Goal: Transaction & Acquisition: Purchase product/service

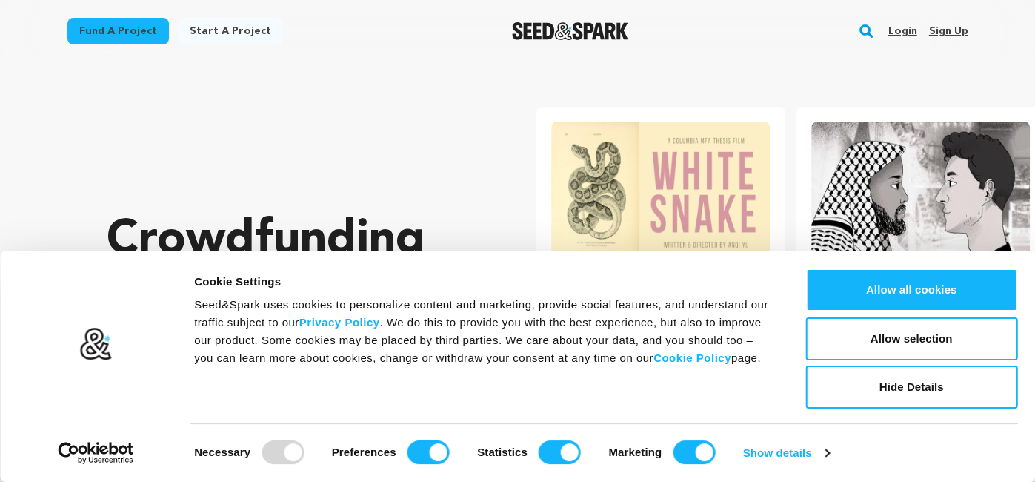
scroll to position [0, 271]
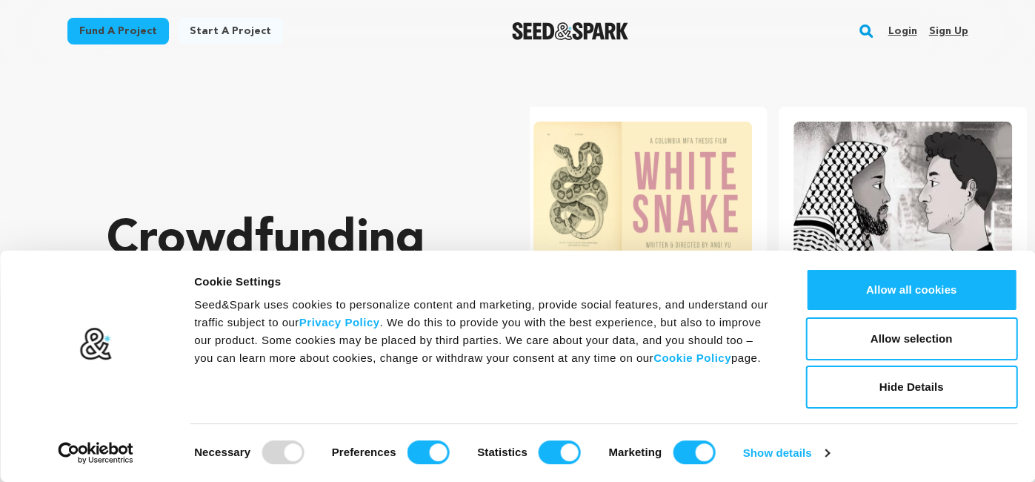
click at [874, 30] on rect "button" at bounding box center [866, 31] width 18 height 18
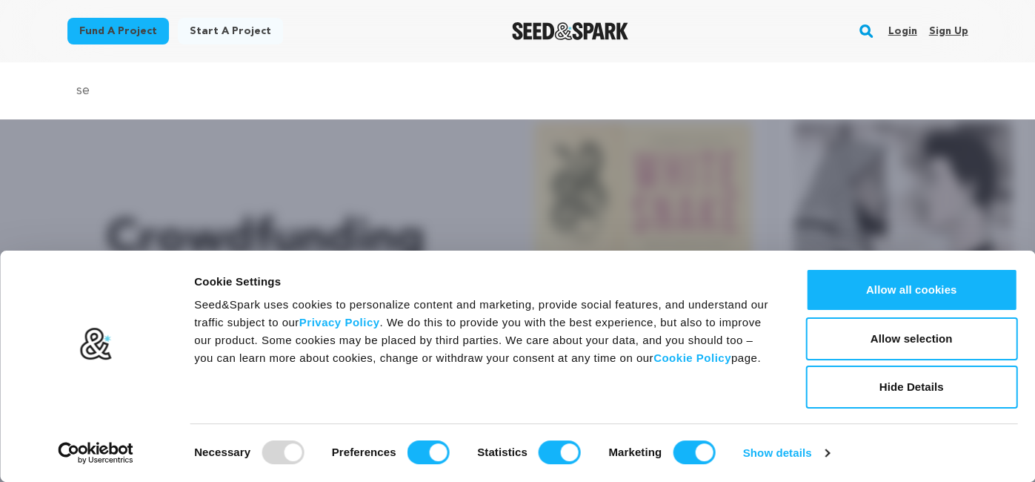
type input "s"
type input "stirring place"
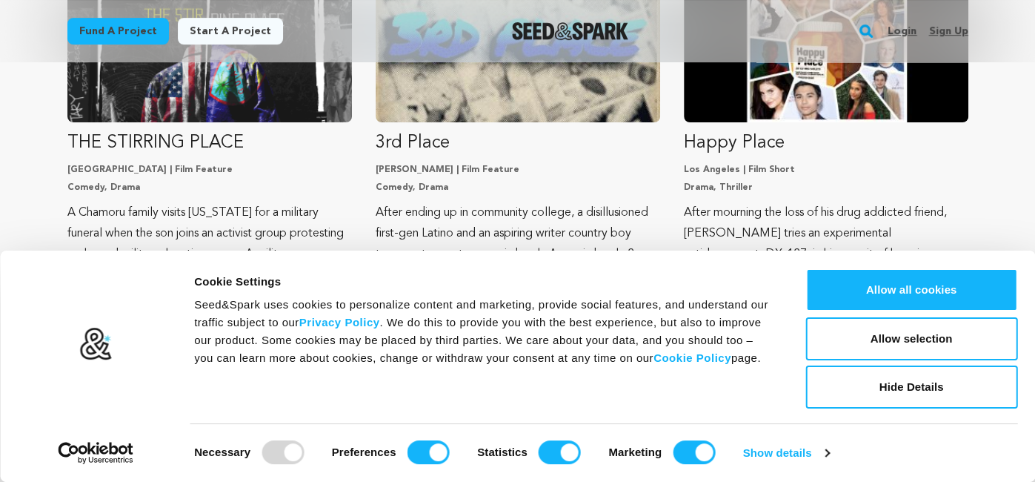
scroll to position [333, 0]
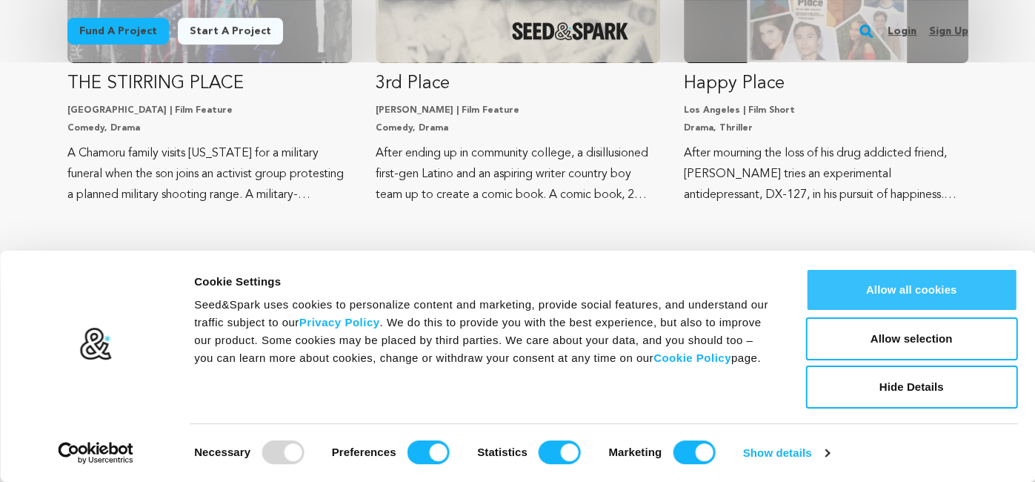
click at [885, 296] on button "Allow all cookies" at bounding box center [912, 289] width 212 height 43
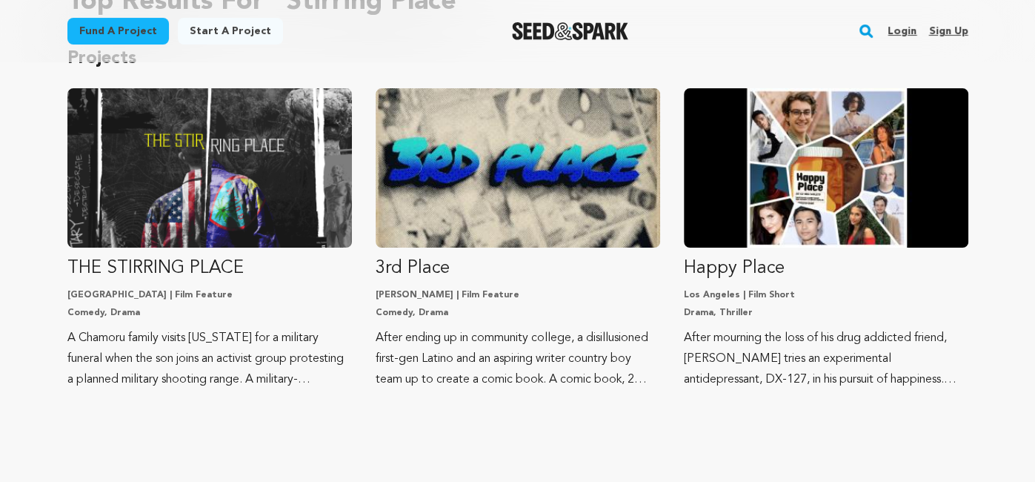
scroll to position [146, 0]
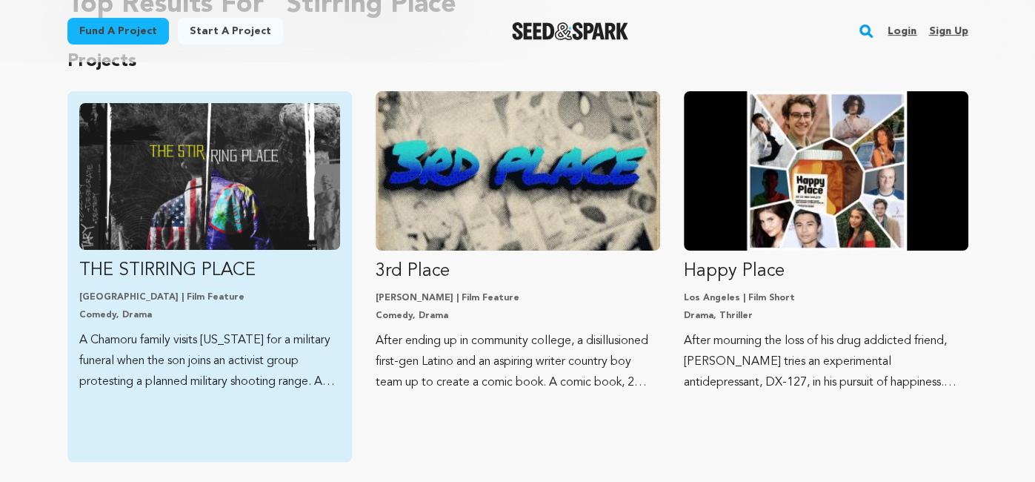
click at [118, 264] on p "THE STIRRING PLACE" at bounding box center [209, 271] width 261 height 24
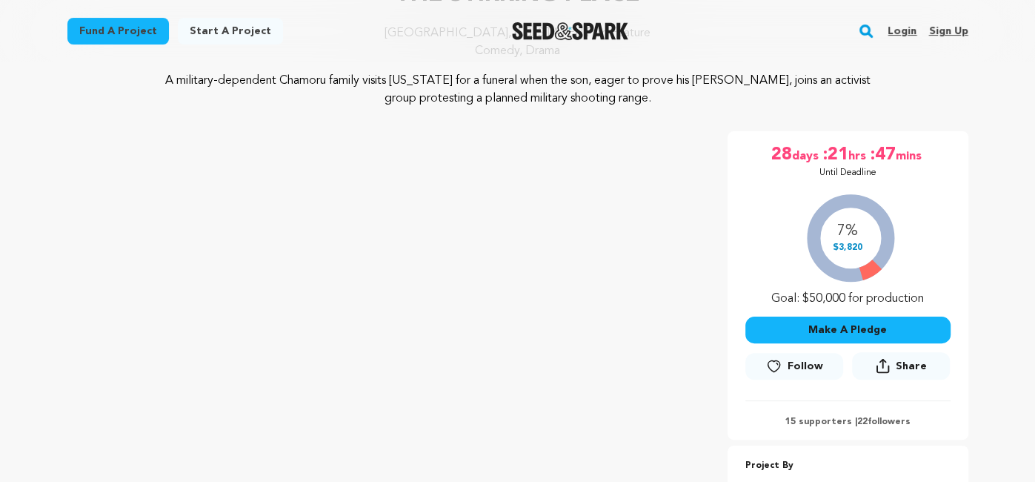
scroll to position [156, 0]
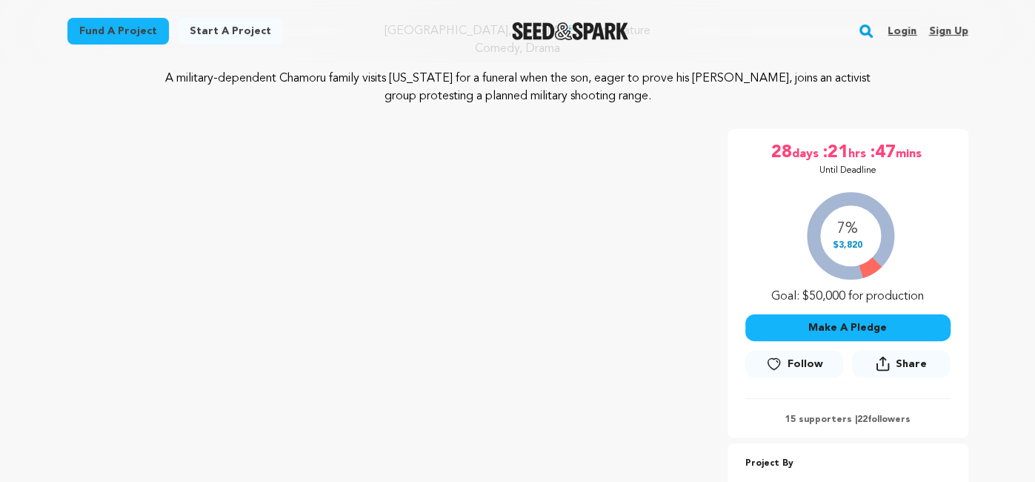
click at [815, 328] on button "Make A Pledge" at bounding box center [848, 327] width 205 height 27
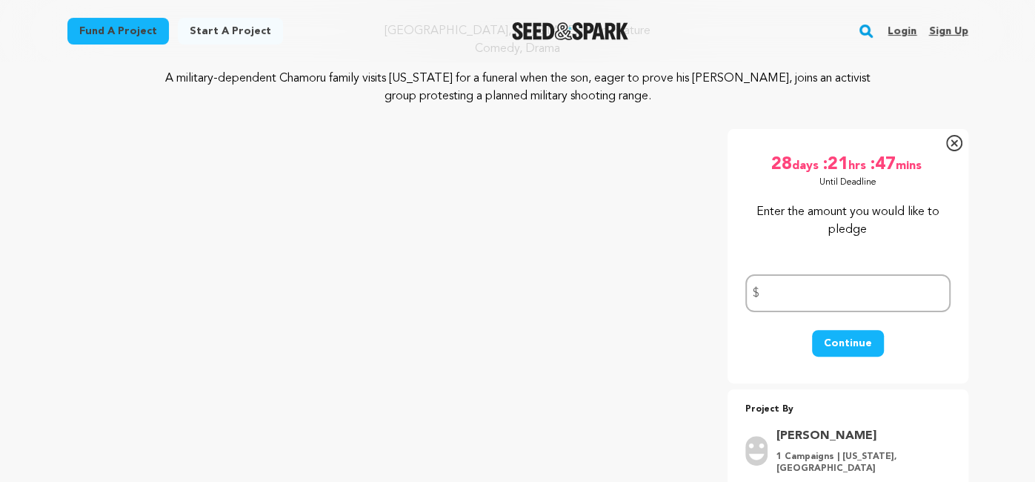
click at [954, 147] on icon at bounding box center [954, 143] width 16 height 16
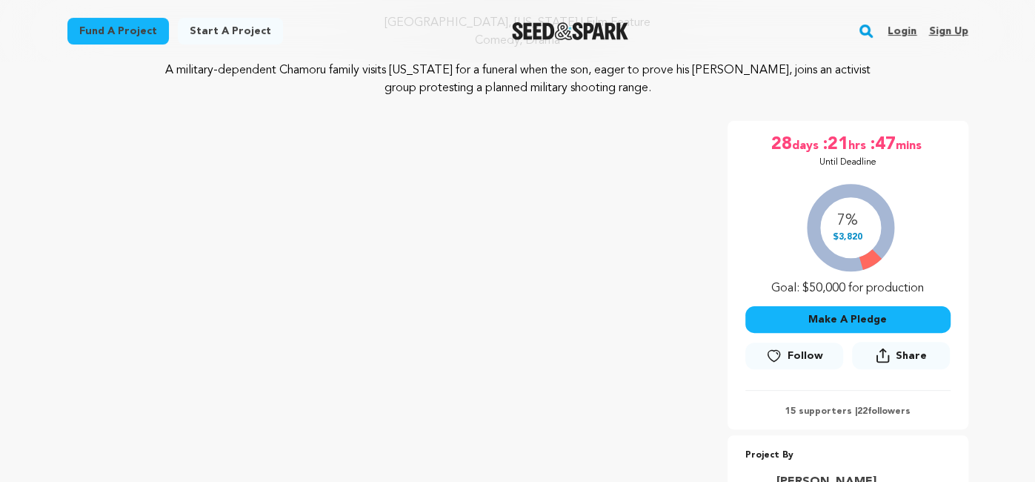
scroll to position [0, 0]
